Goal: Information Seeking & Learning: Learn about a topic

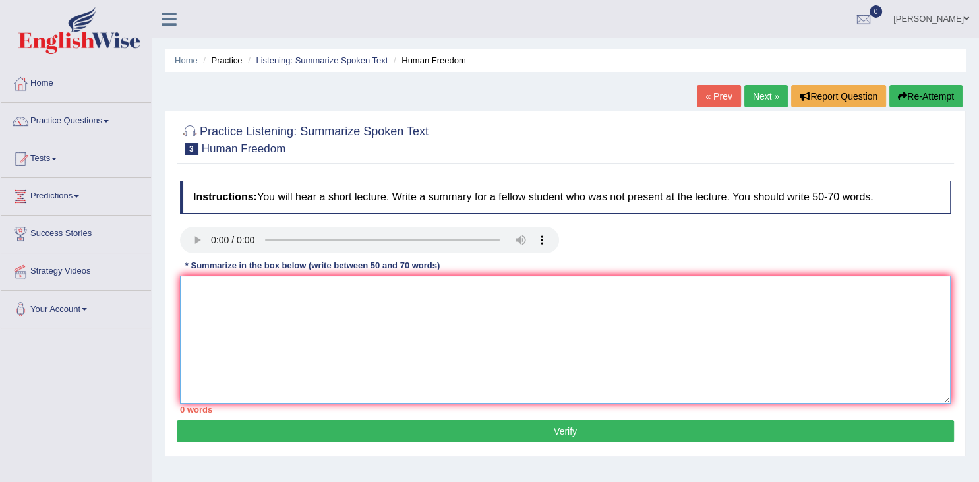
click at [236, 289] on textarea at bounding box center [565, 340] width 771 height 128
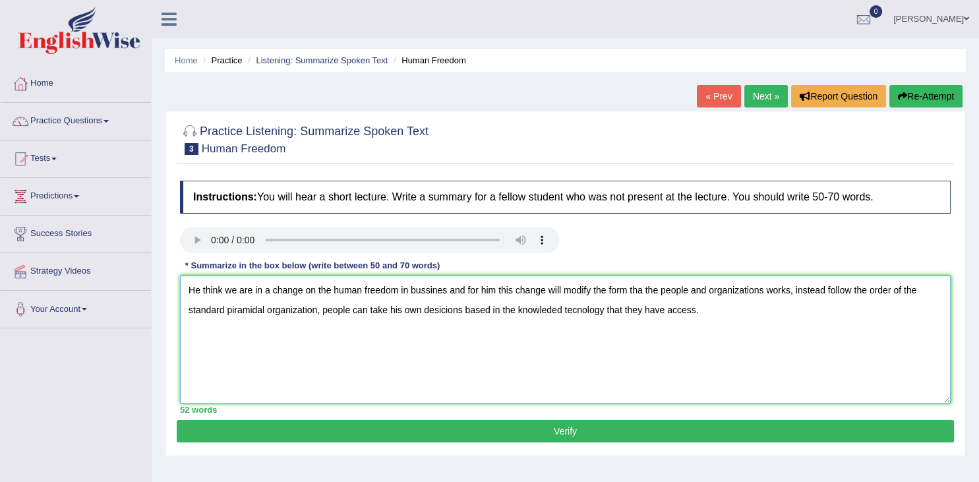
type textarea "He think we are in a change on the human freedom in bussines and for him this c…"
click at [527, 430] on button "Verify" at bounding box center [565, 431] width 777 height 22
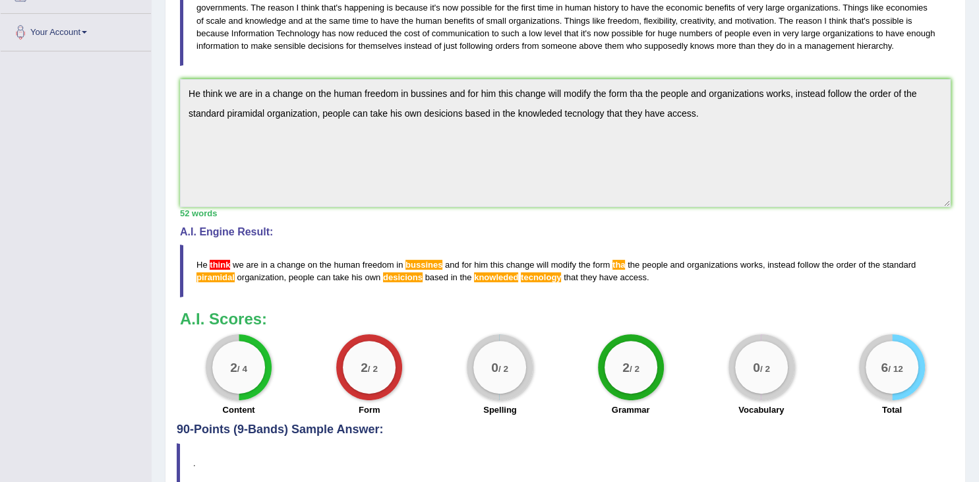
scroll to position [270, 0]
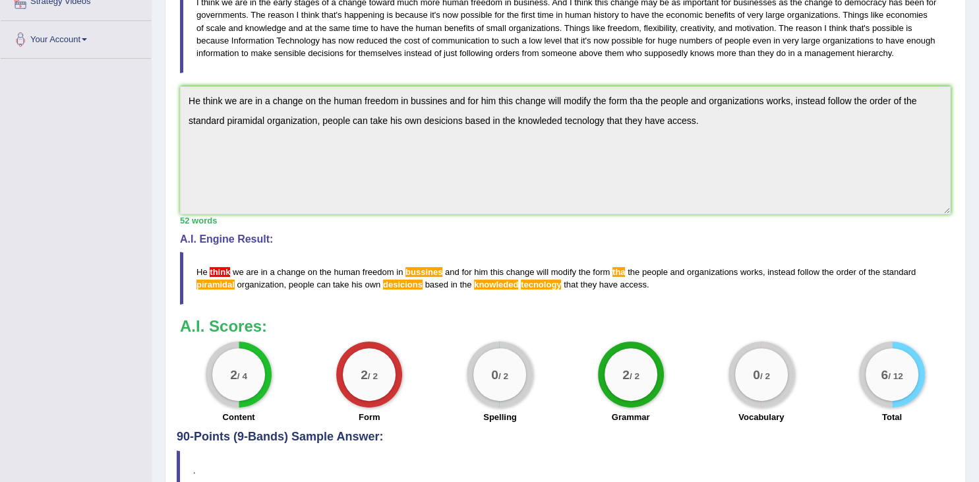
click at [223, 268] on span "t h i n k" at bounding box center [220, 272] width 20 height 10
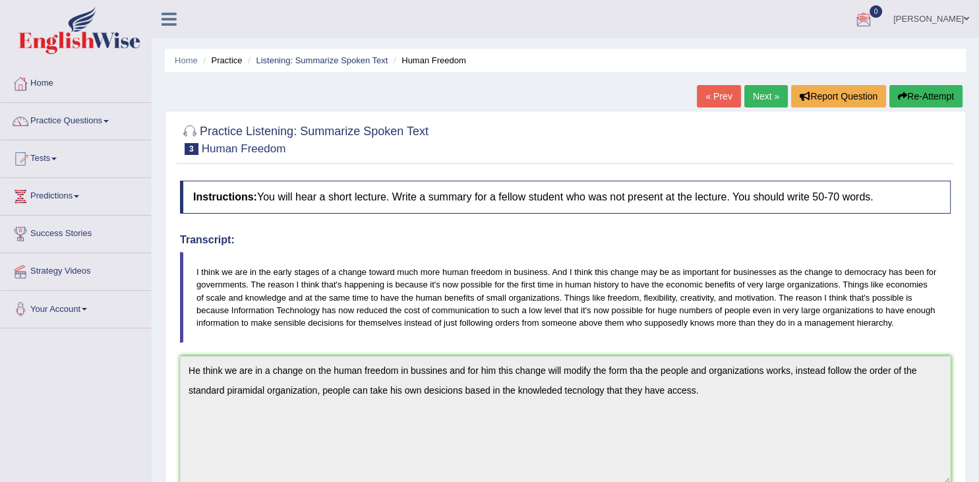
click at [914, 94] on button "Re-Attempt" at bounding box center [925, 96] width 73 height 22
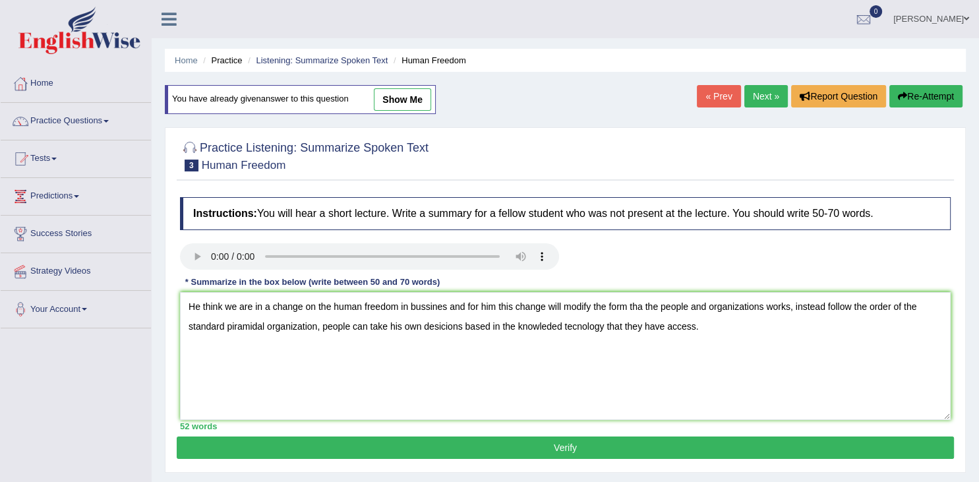
click at [223, 303] on textarea "He think we are in a change on the human freedom in bussines and for him this c…" at bounding box center [565, 356] width 771 height 128
type textarea "He thinks we are in a change on the human freedom in bussineses and for him thi…"
click at [627, 446] on button "Verify" at bounding box center [565, 447] width 777 height 22
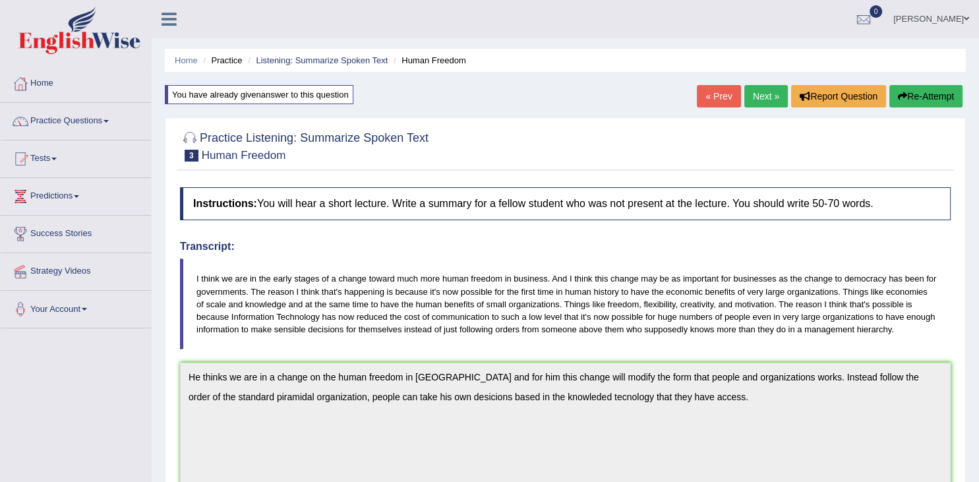
click at [910, 94] on button "Re-Attempt" at bounding box center [925, 96] width 73 height 22
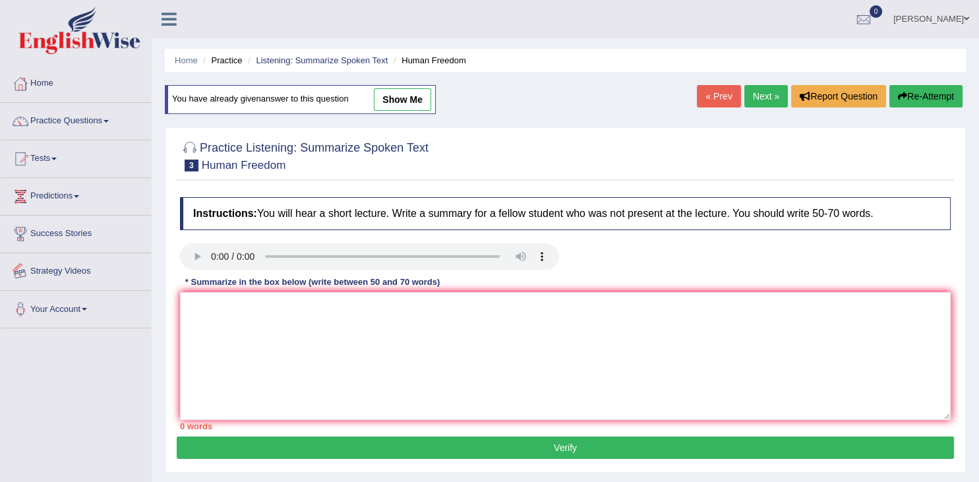
click at [76, 272] on link "Strategy Videos" at bounding box center [76, 269] width 150 height 33
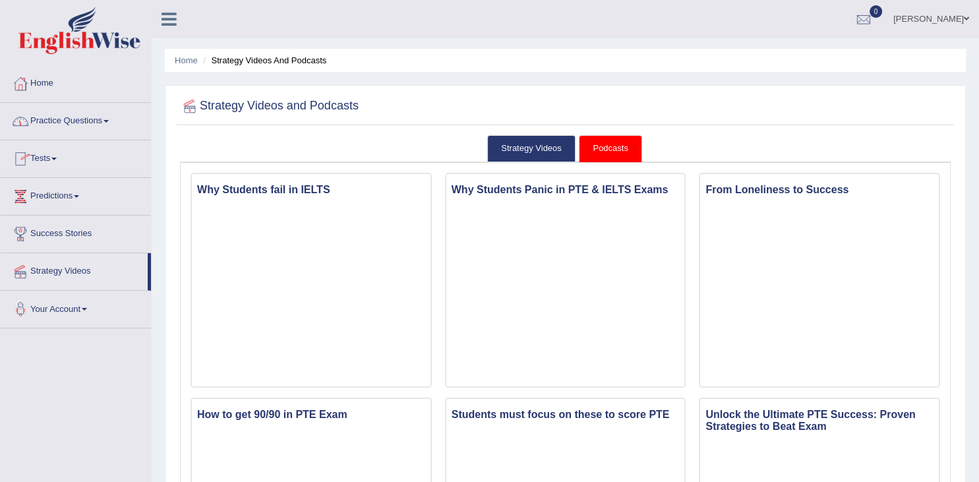
click at [78, 120] on link "Practice Questions" at bounding box center [76, 119] width 150 height 33
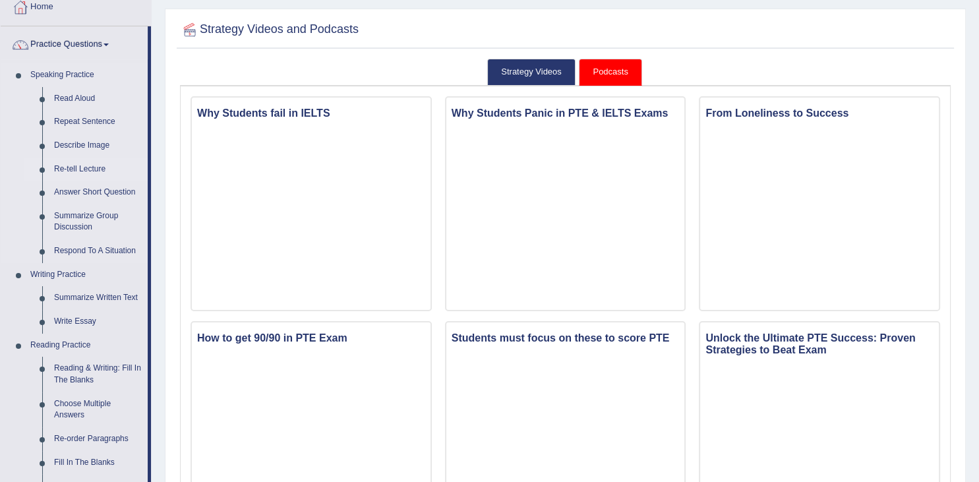
scroll to position [348, 0]
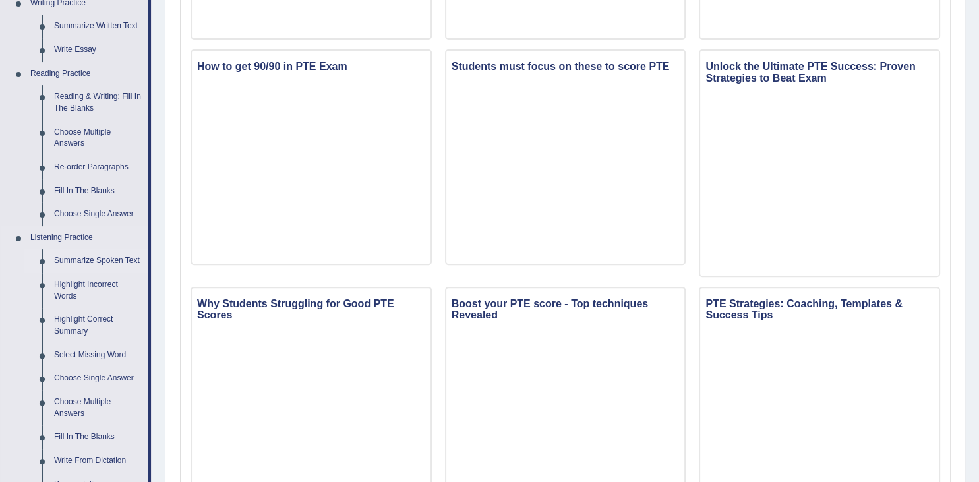
click at [101, 268] on link "Summarize Spoken Text" at bounding box center [98, 261] width 100 height 24
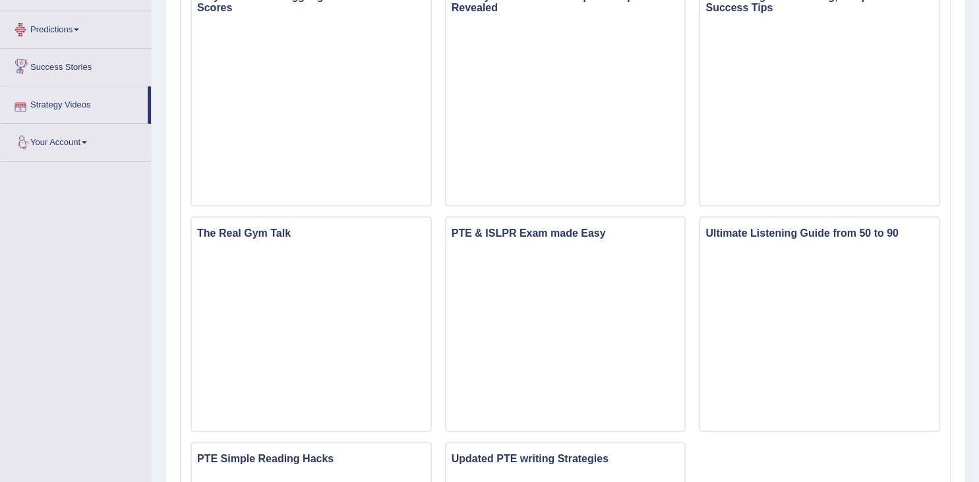
scroll to position [806, 0]
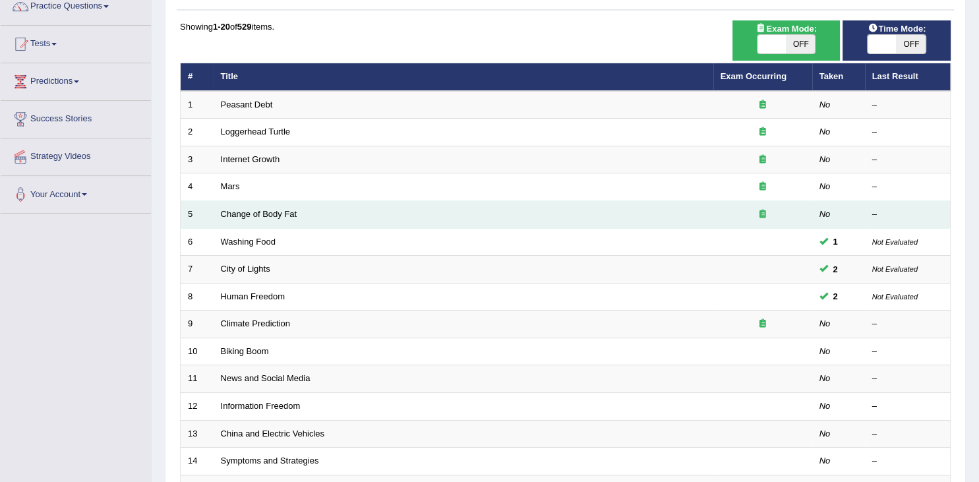
scroll to position [139, 0]
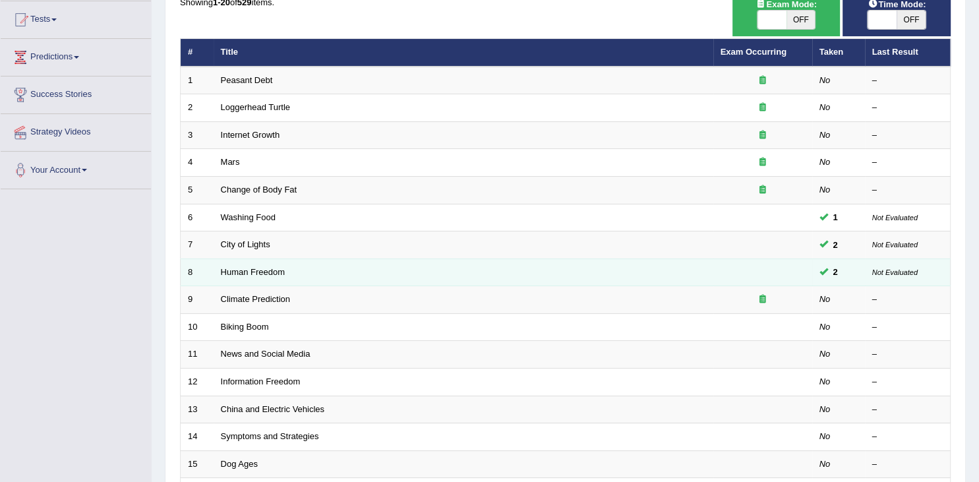
click at [292, 269] on td "Human Freedom" at bounding box center [464, 272] width 500 height 28
click at [269, 268] on link "Human Freedom" at bounding box center [253, 272] width 65 height 10
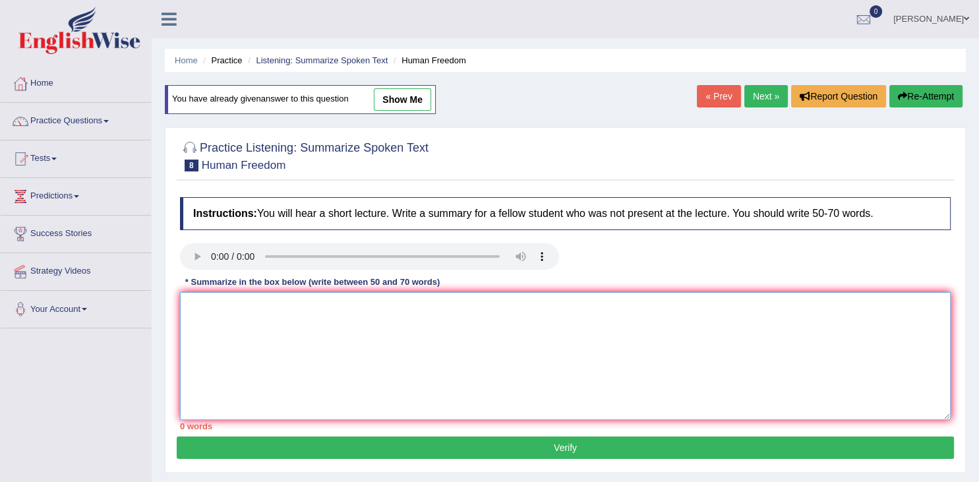
click at [198, 326] on textarea at bounding box center [565, 356] width 771 height 128
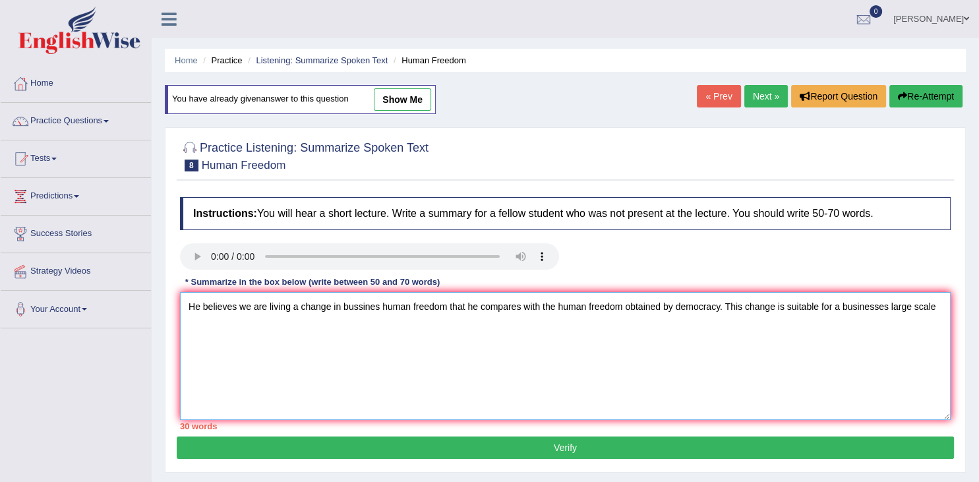
click at [380, 310] on textarea "He believes we are living a change in bussines human freedom that he compares w…" at bounding box center [565, 356] width 771 height 128
click at [887, 299] on textarea "He believes we are living a change in business human freedom that he compares w…" at bounding box center [565, 356] width 771 height 128
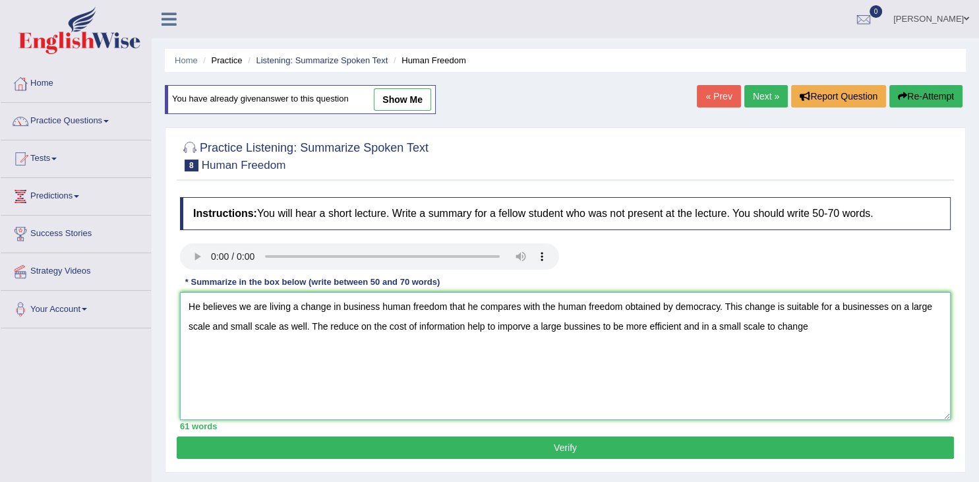
click at [647, 324] on textarea "He believes we are living a change in business human freedom that he compares w…" at bounding box center [565, 356] width 771 height 128
type textarea "He believes we are living a change in business human freedom that he compares w…"
click at [589, 447] on button "Verify" at bounding box center [565, 447] width 777 height 22
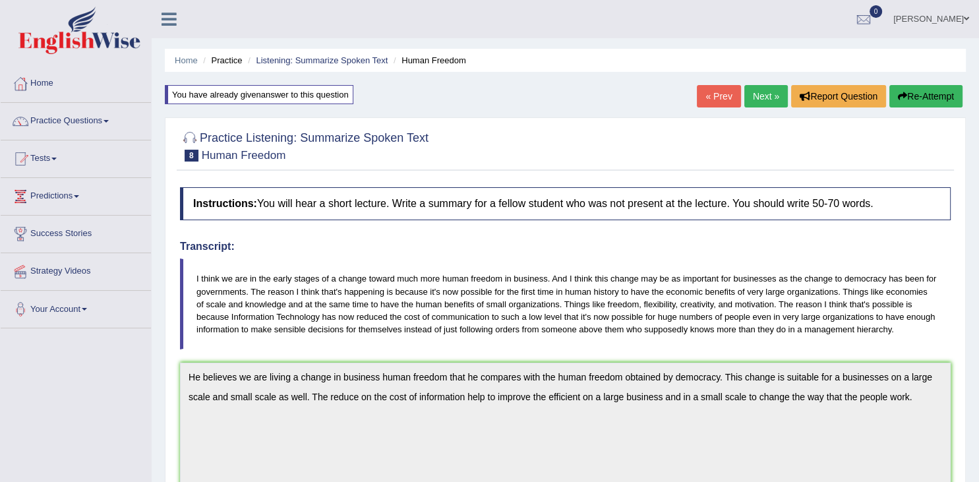
scroll to position [345, 0]
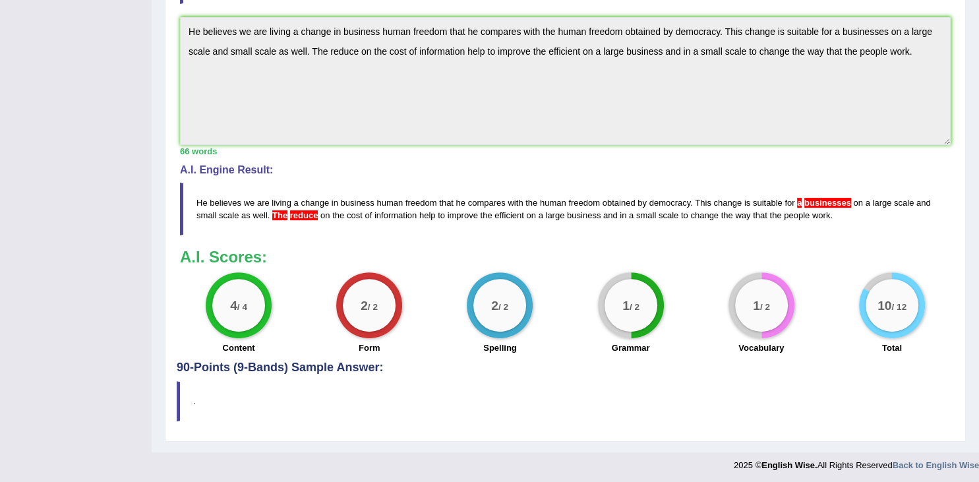
click at [612, 294] on div "1 / 2" at bounding box center [630, 305] width 53 height 53
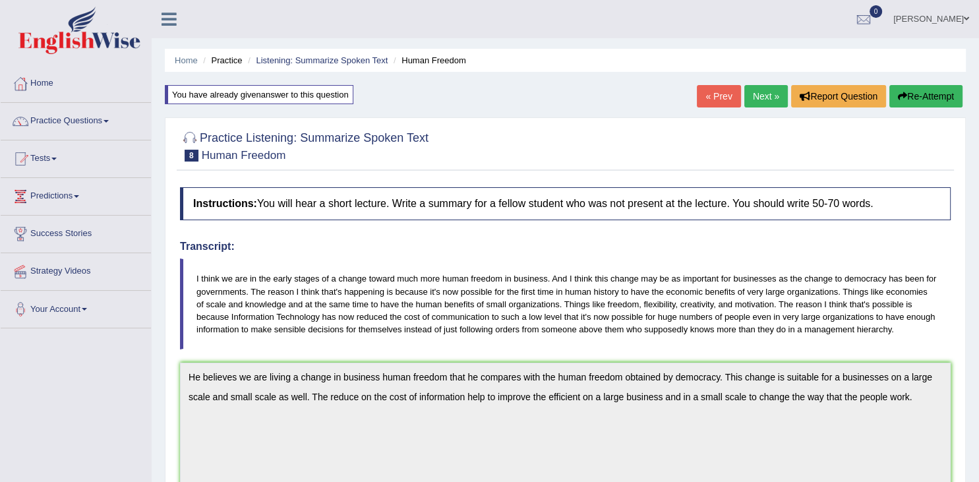
click at [761, 98] on link "Next »" at bounding box center [766, 96] width 44 height 22
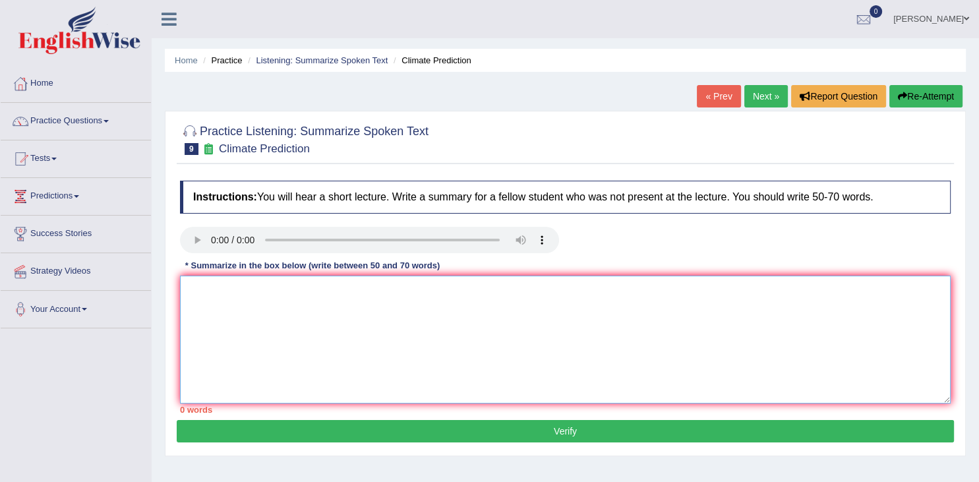
click at [215, 297] on textarea at bounding box center [565, 340] width 771 height 128
type textarea "T"
type textarea "G"
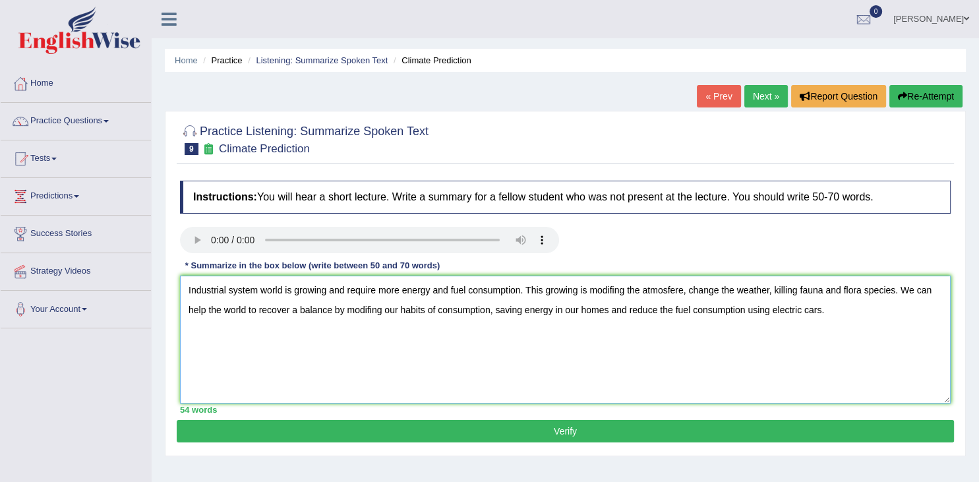
type textarea "Industrial system world is growing and require more energy and fuel consumption…"
click at [423, 434] on button "Verify" at bounding box center [565, 431] width 777 height 22
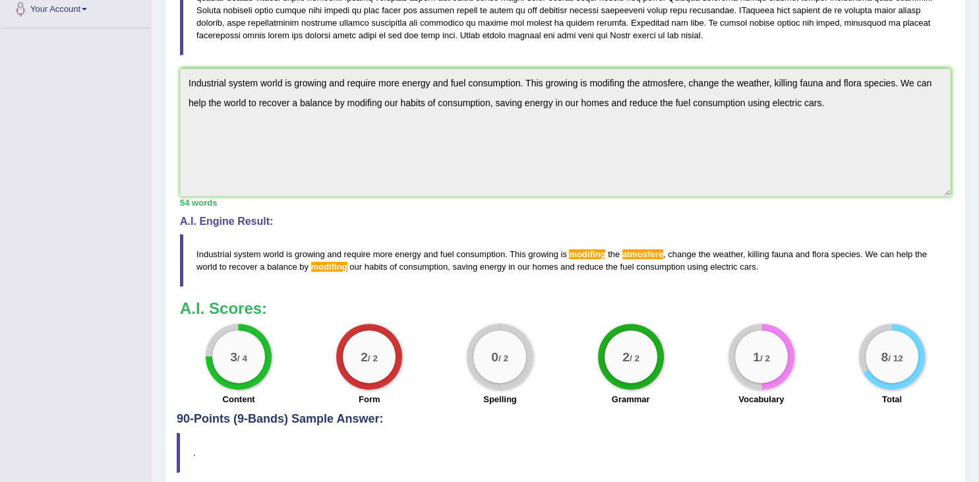
scroll to position [313, 0]
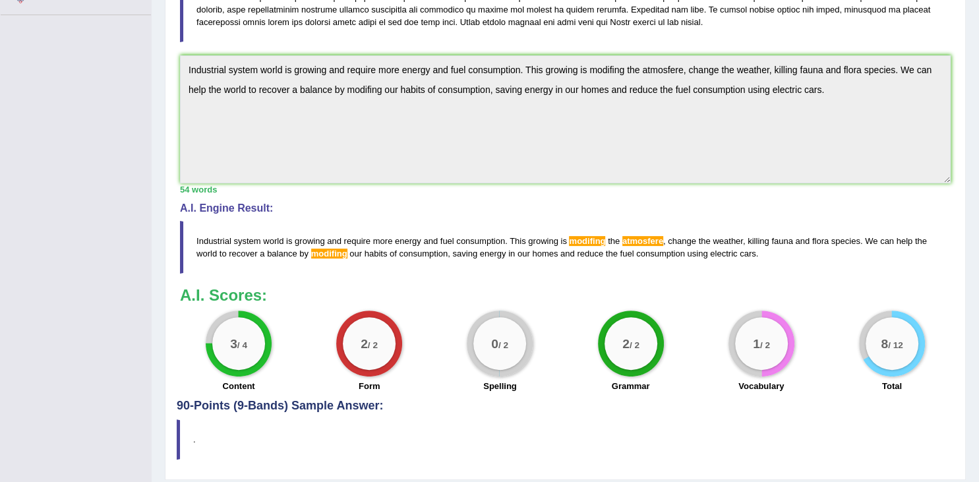
click at [495, 390] on label "Spelling" at bounding box center [500, 386] width 34 height 13
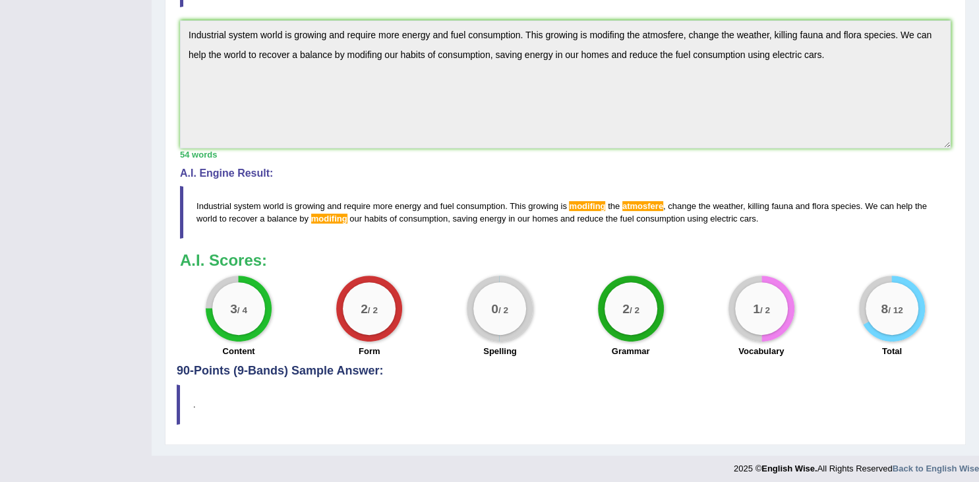
scroll to position [352, 0]
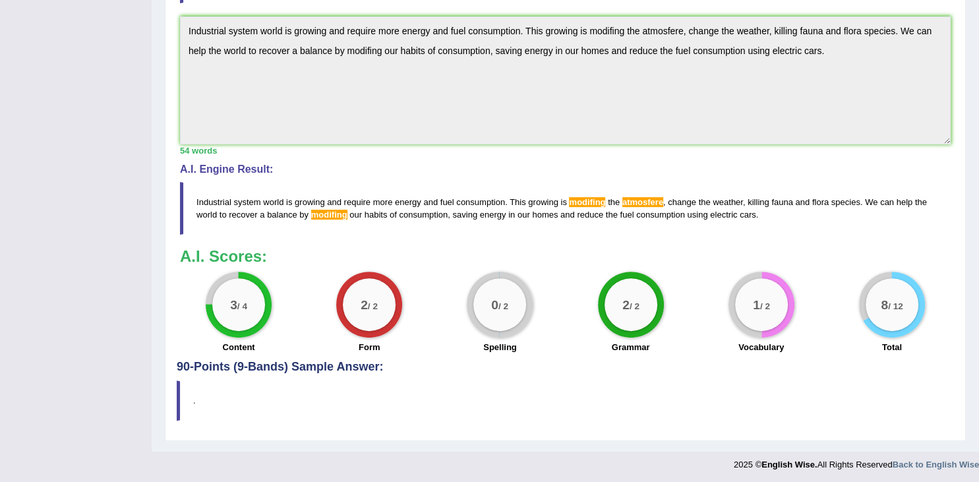
click at [913, 326] on div "8 / 12" at bounding box center [892, 305] width 66 height 66
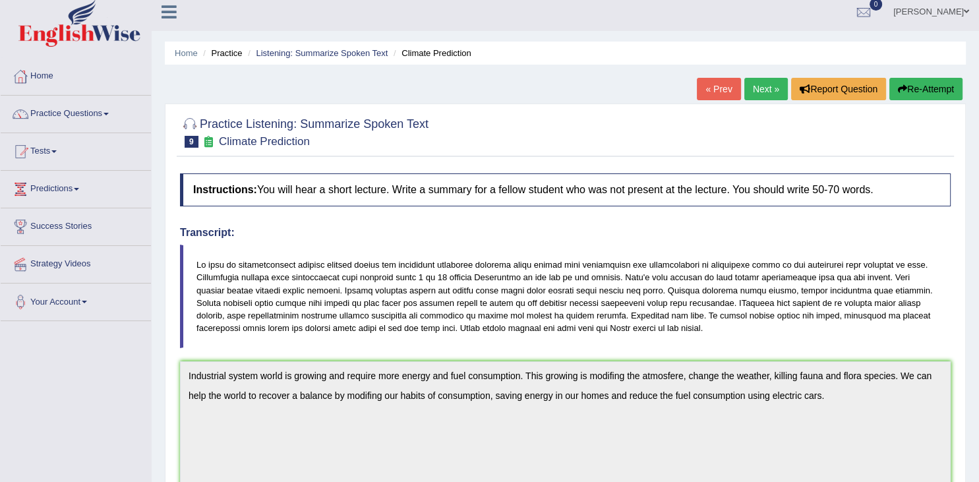
scroll to position [0, 0]
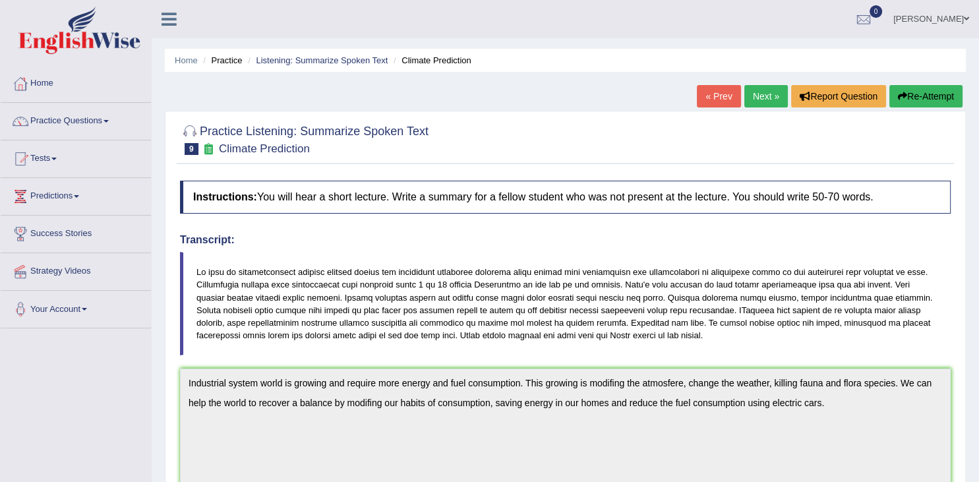
click at [765, 96] on link "Next »" at bounding box center [766, 96] width 44 height 22
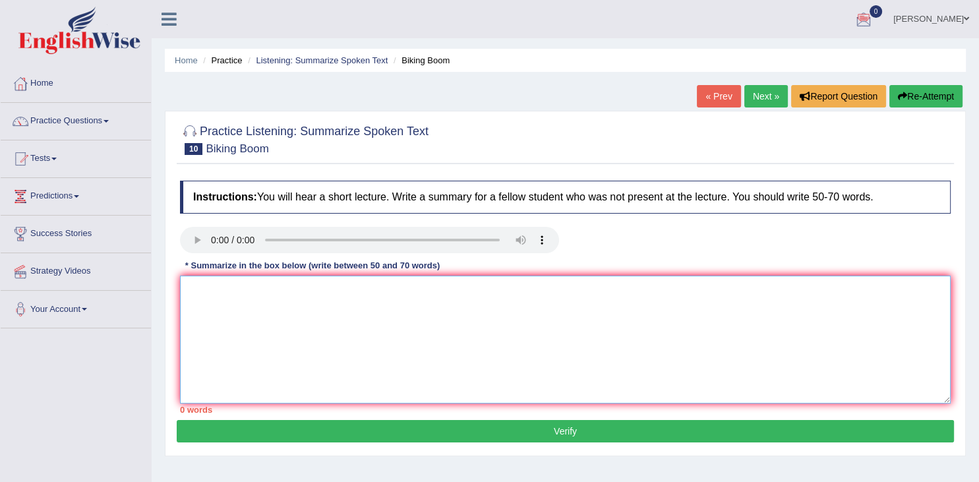
click at [210, 295] on textarea at bounding box center [565, 340] width 771 height 128
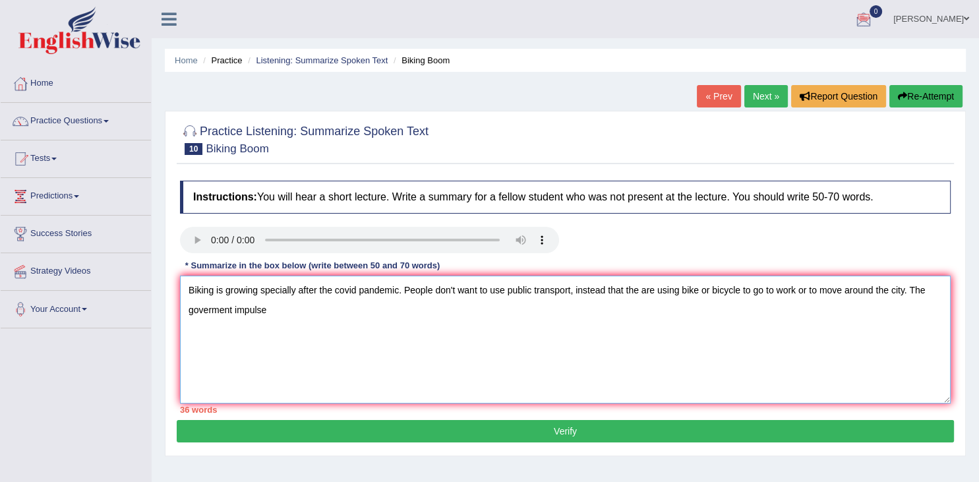
click at [911, 291] on textarea "Biking is growing specially after the covid pandemic. People don't want to use …" at bounding box center [565, 340] width 771 height 128
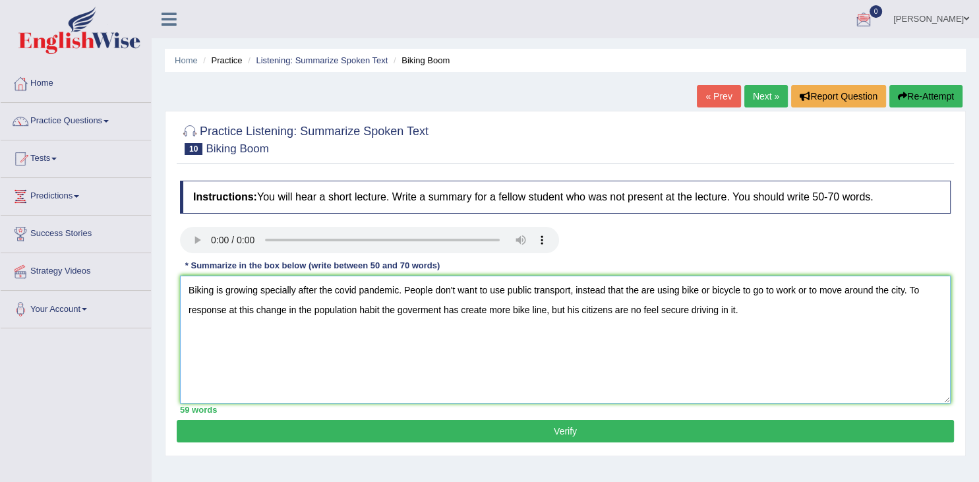
click at [636, 308] on textarea "Biking is growing specially after the covid pandemic. People don't want to use …" at bounding box center [565, 340] width 771 height 128
click at [659, 311] on textarea "Biking is growing specially after the covid pandemic. People don't want to use …" at bounding box center [565, 340] width 771 height 128
type textarea "Biking is growing specially after the covid pandemic. People don't want to use …"
click at [650, 438] on button "Verify" at bounding box center [565, 431] width 777 height 22
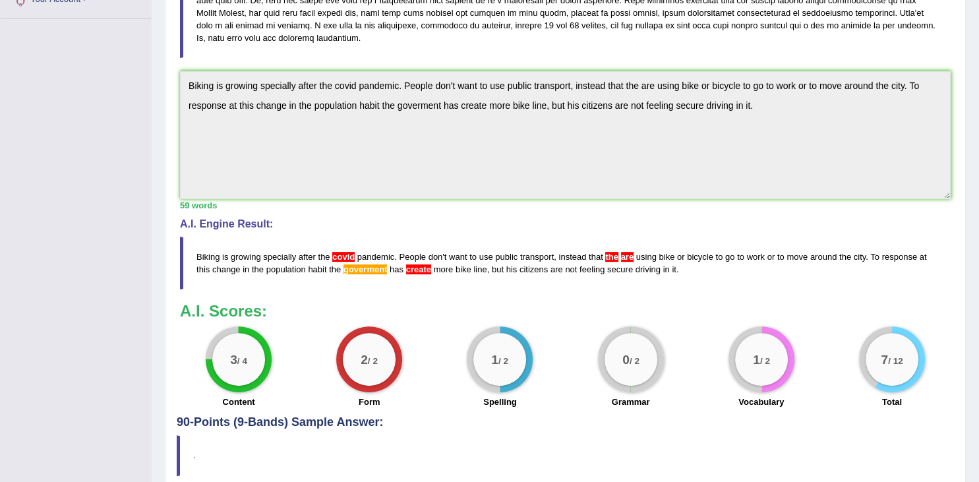
scroll to position [364, 0]
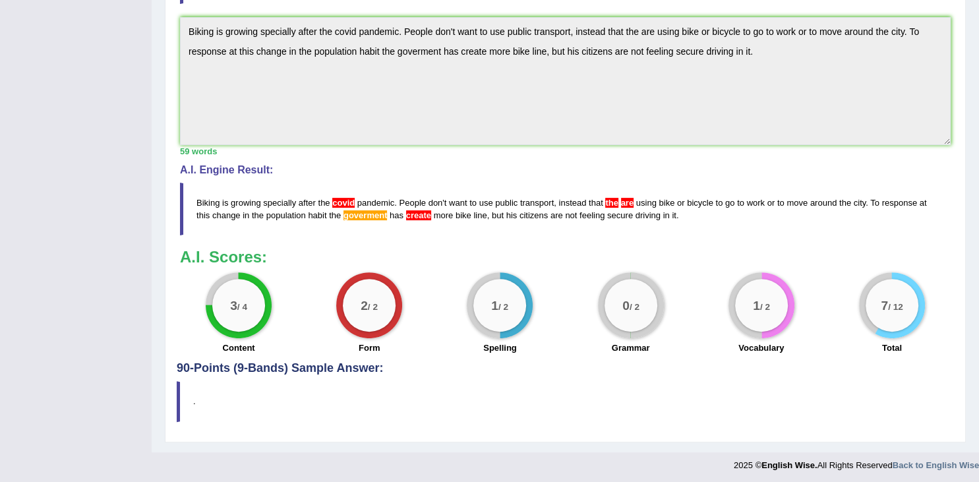
click at [620, 303] on div "0 / 2" at bounding box center [630, 305] width 53 height 53
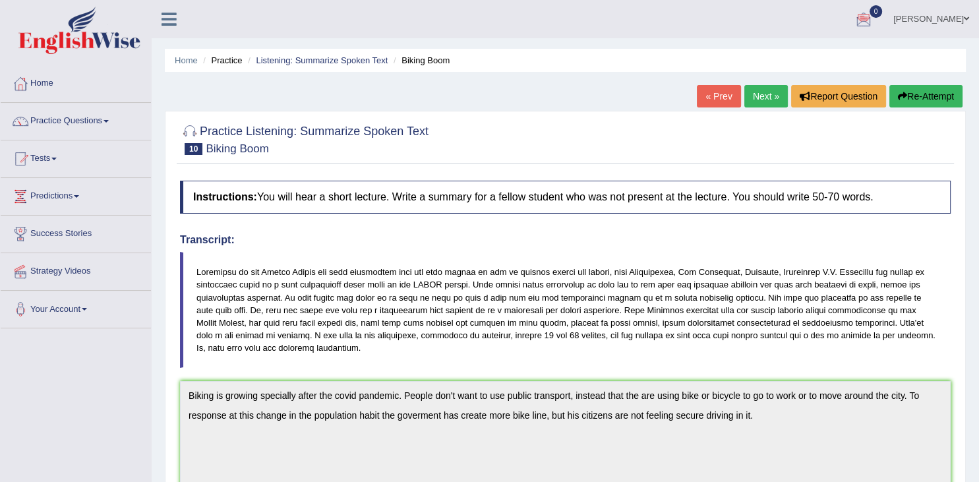
click at [763, 97] on link "Next »" at bounding box center [766, 96] width 44 height 22
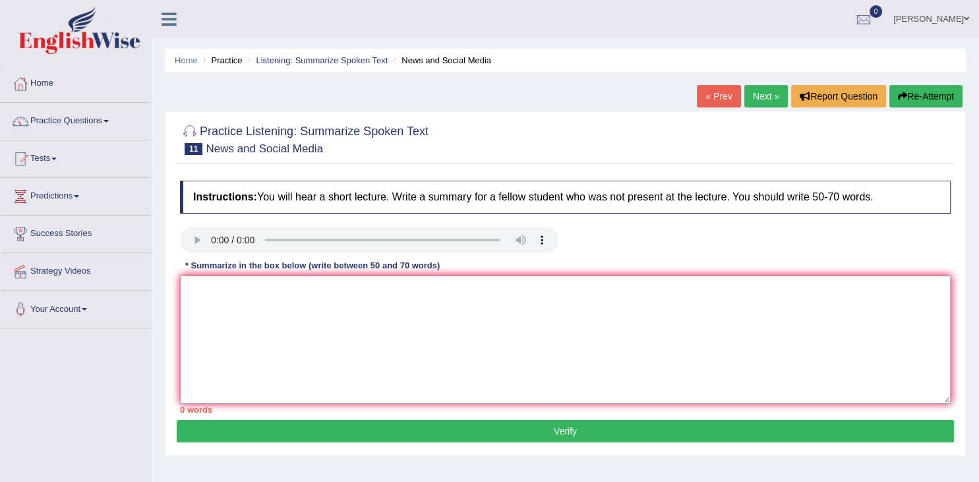
click at [198, 294] on textarea at bounding box center [565, 340] width 771 height 128
type textarea "A"
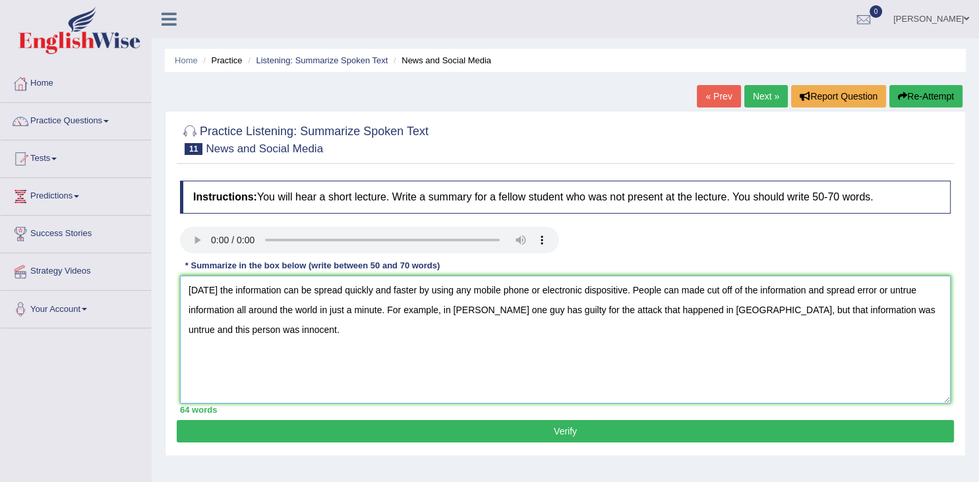
click at [239, 295] on textarea "[DATE] the information can be spread quickly and faster by using any mobile pho…" at bounding box center [565, 340] width 771 height 128
click at [232, 293] on textarea "[DATE] the information can be spread quickly and faster by using any mobile pho…" at bounding box center [565, 340] width 771 height 128
type textarea "[DATE] information can be spread quickly and faster by using any mobile phone o…"
click at [687, 434] on button "Verify" at bounding box center [565, 431] width 777 height 22
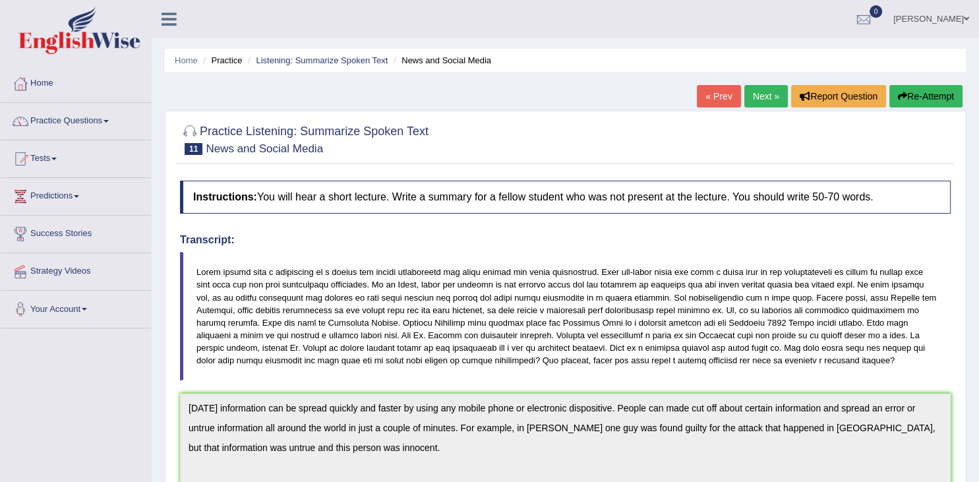
click at [761, 100] on link "Next »" at bounding box center [766, 96] width 44 height 22
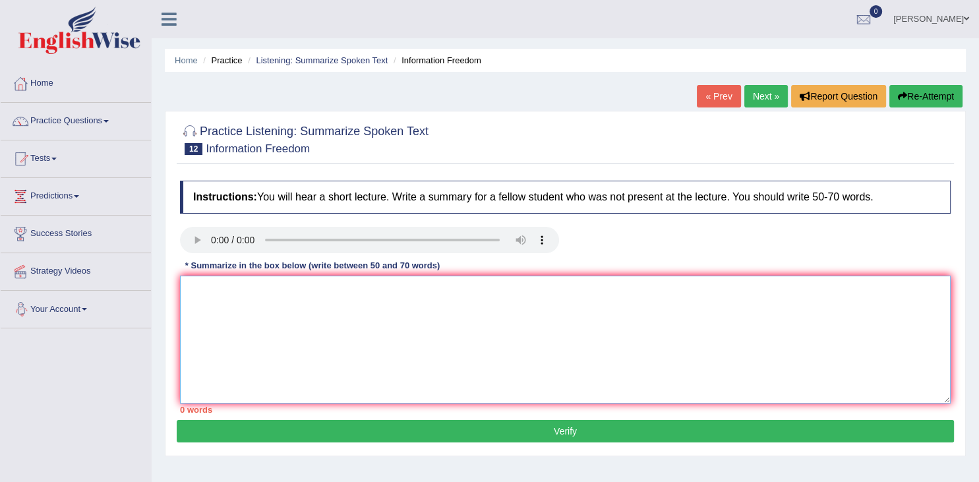
click at [266, 285] on textarea at bounding box center [565, 340] width 771 height 128
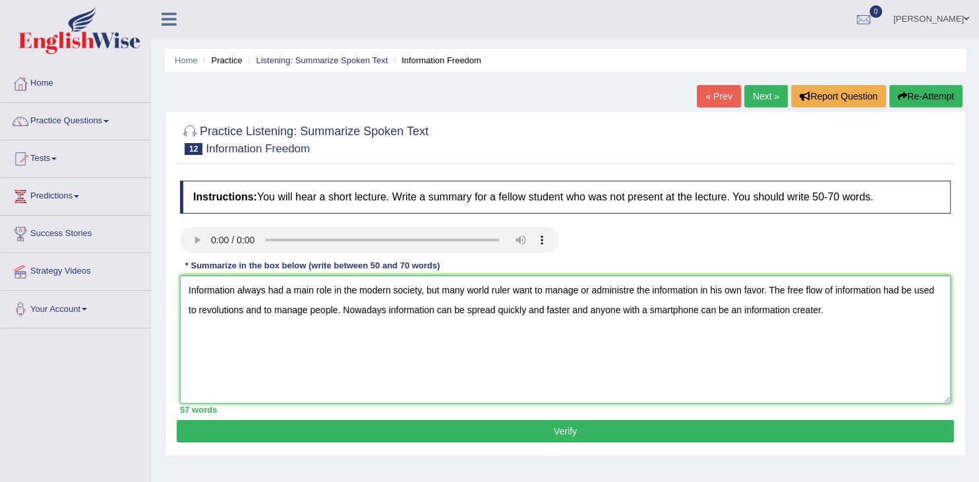
click at [645, 307] on textarea "Information always had a main role in the modern society, but many world ruler …" at bounding box center [565, 340] width 771 height 128
type textarea "Information always had a main role in the modern society, but many world ruler …"
click at [711, 421] on button "Verify" at bounding box center [565, 431] width 777 height 22
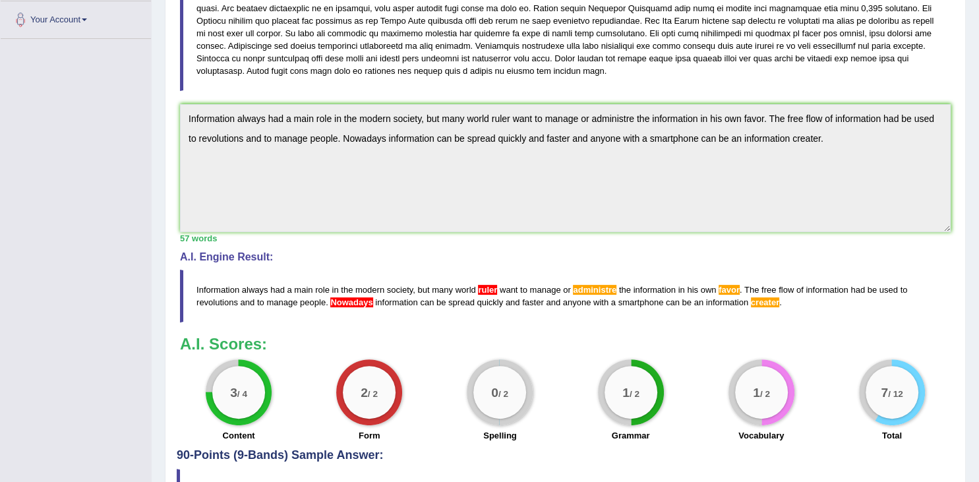
scroll to position [313, 0]
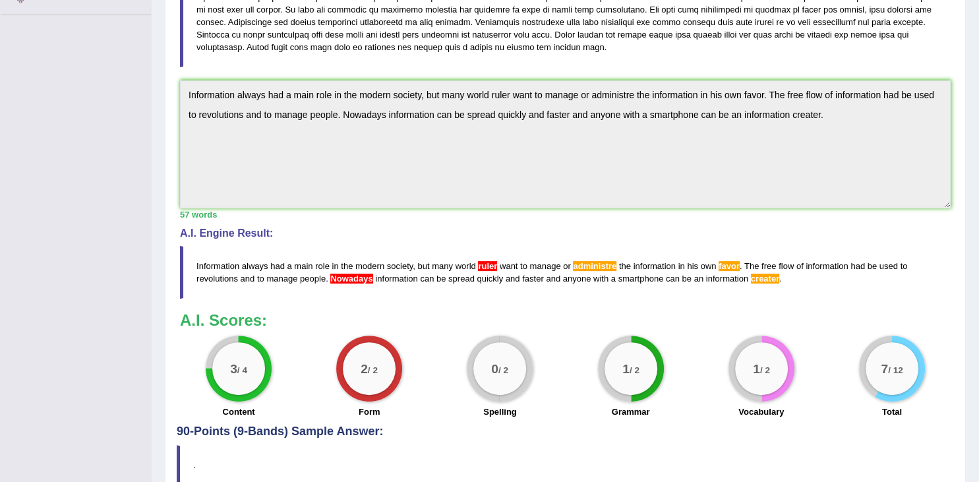
click at [769, 275] on span "c r e a t e r" at bounding box center [765, 279] width 28 height 10
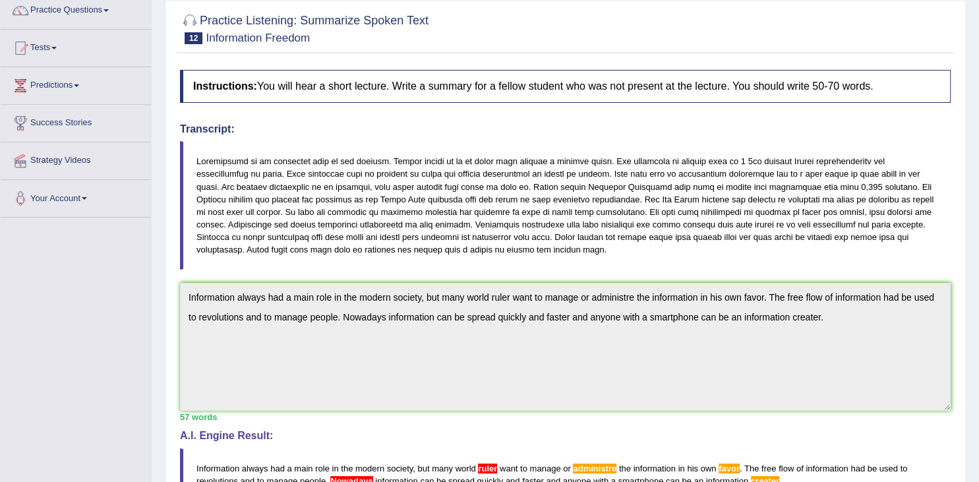
scroll to position [0, 0]
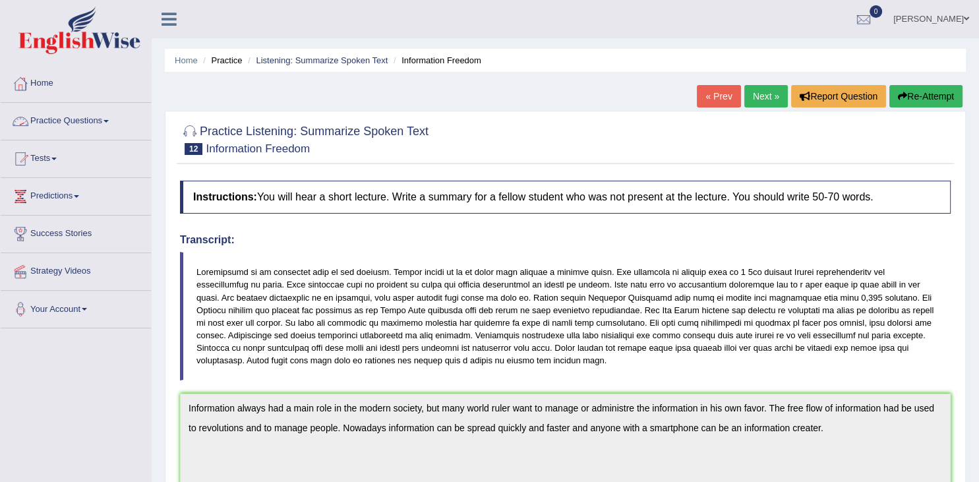
click at [109, 121] on span at bounding box center [105, 121] width 5 height 3
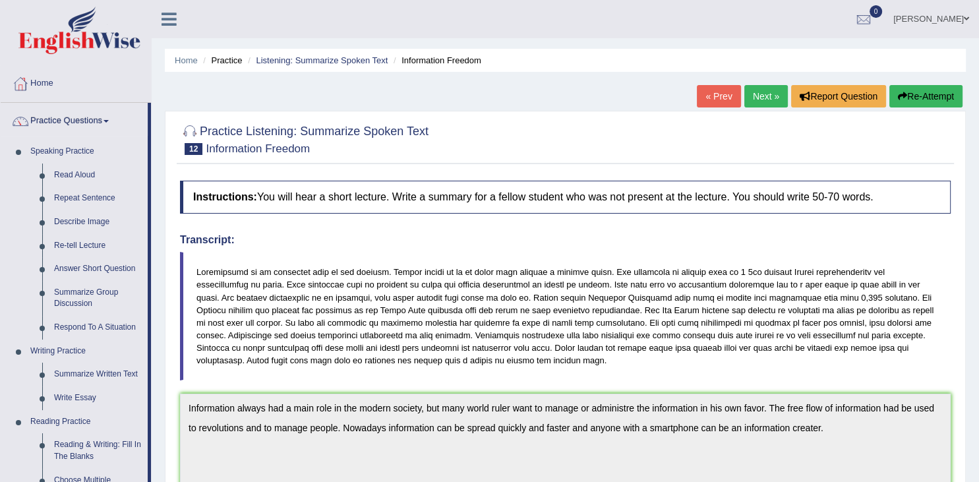
click at [149, 457] on li "Practice Questions Speaking Practice Read Aloud Repeat Sentence Describe Image …" at bounding box center [76, 474] width 150 height 742
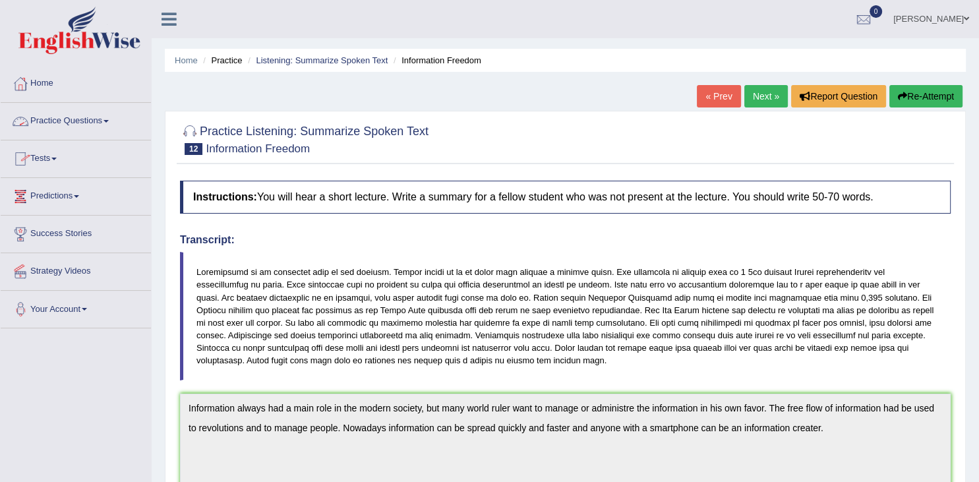
click at [112, 107] on link "Practice Questions" at bounding box center [76, 119] width 150 height 33
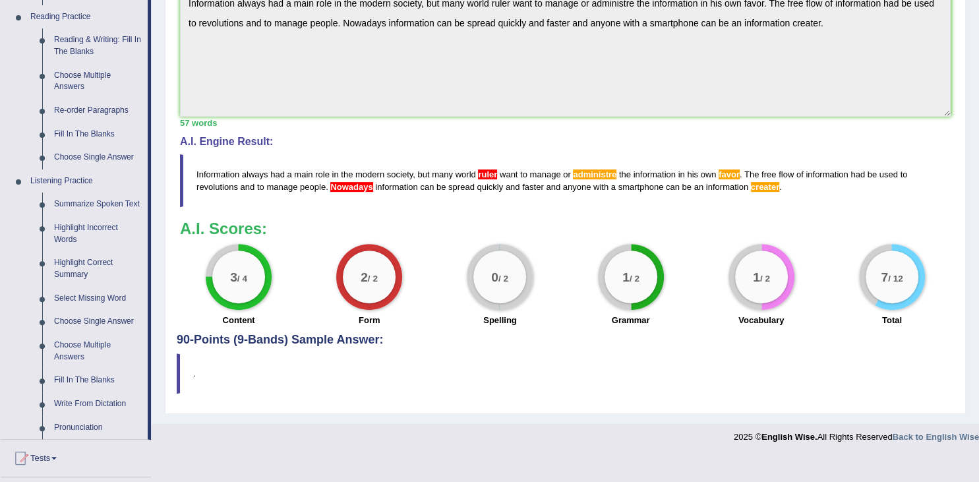
scroll to position [417, 0]
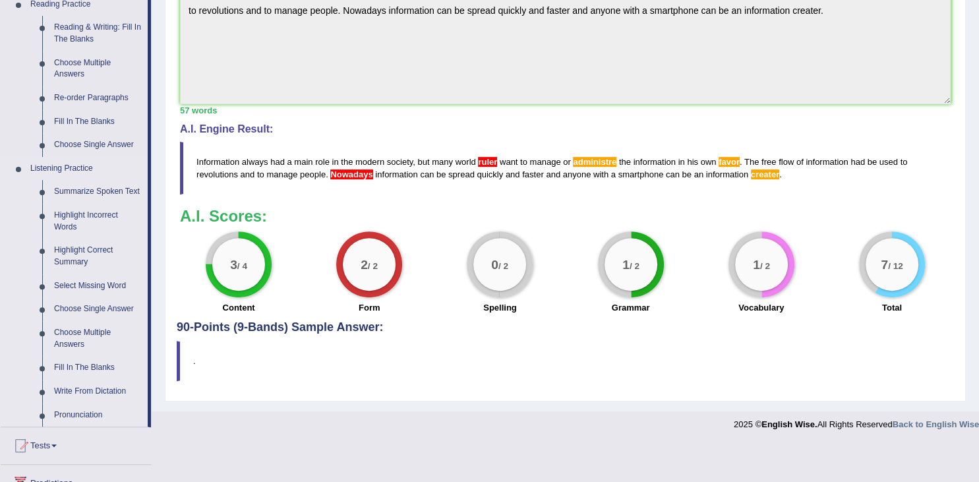
click at [62, 165] on link "Listening Practice" at bounding box center [85, 169] width 123 height 24
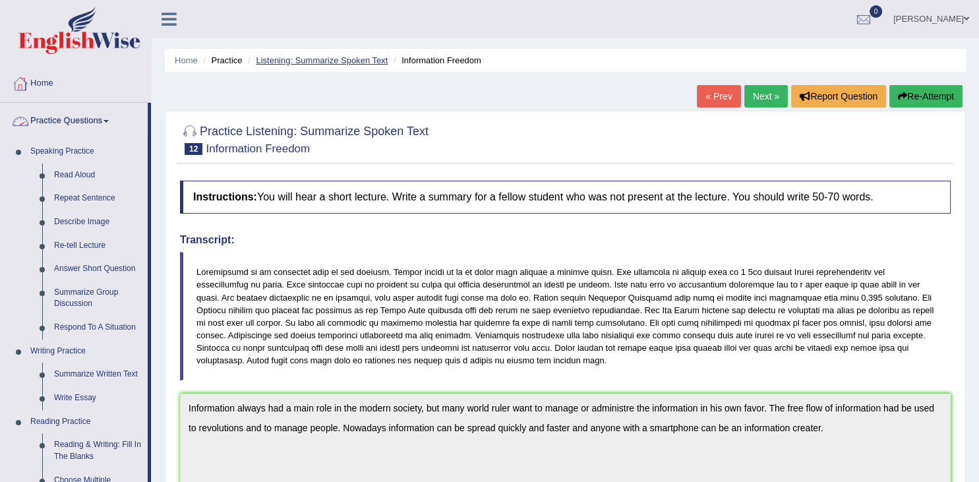
click at [276, 59] on link "Listening: Summarize Spoken Text" at bounding box center [322, 60] width 132 height 10
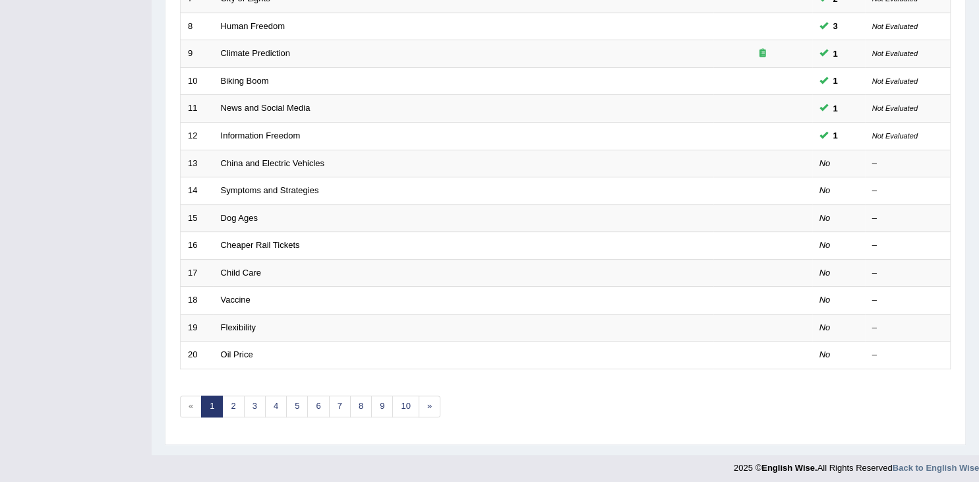
scroll to position [386, 0]
click at [233, 407] on link "2" at bounding box center [233, 406] width 22 height 22
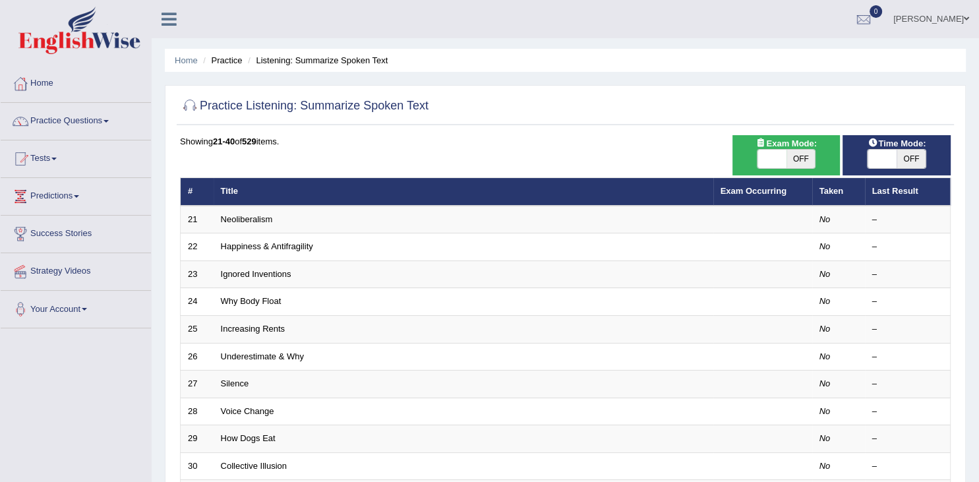
scroll to position [386, 0]
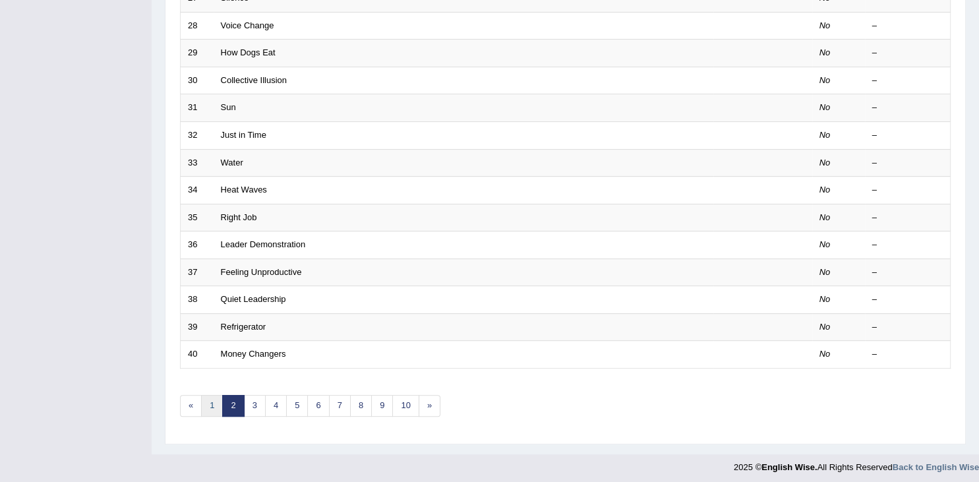
click at [210, 403] on link "1" at bounding box center [212, 406] width 22 height 22
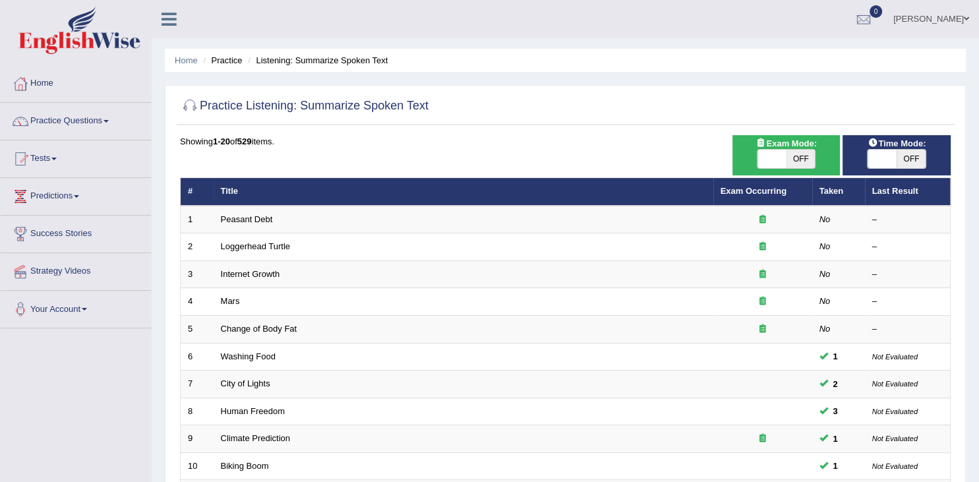
click at [968, 394] on div "Home Practice Listening: Summarize Spoken Text Practice Listening: Summarize Sp…" at bounding box center [565, 420] width 827 height 840
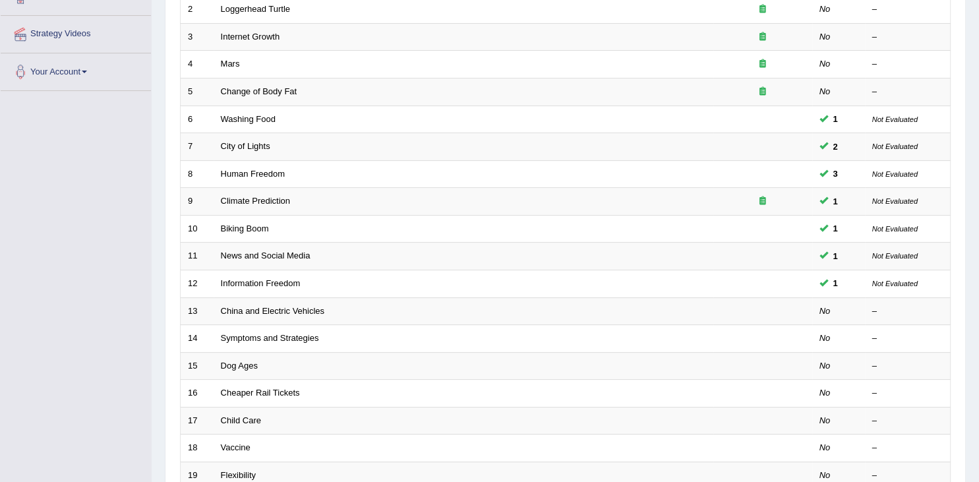
scroll to position [386, 0]
